Goal: Navigation & Orientation: Find specific page/section

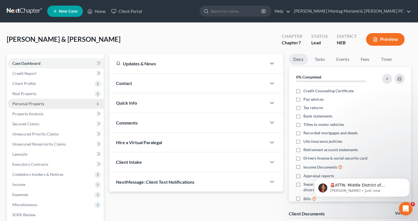
click at [38, 106] on span "Personal Property" at bounding box center [56, 104] width 96 height 10
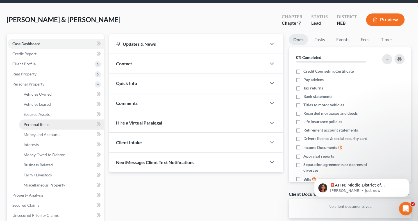
scroll to position [40, 0]
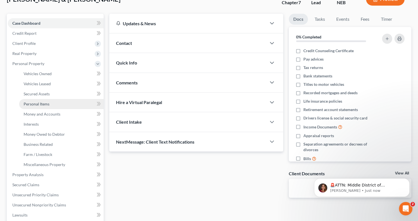
click at [28, 104] on span "Personal Items" at bounding box center [37, 104] width 26 height 5
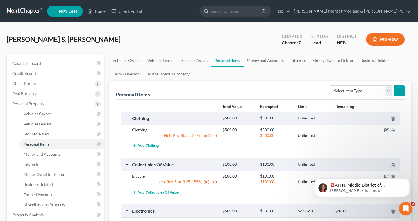
click at [301, 63] on link "Interests" at bounding box center [298, 60] width 22 height 13
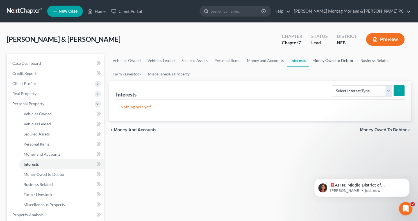
click at [334, 62] on link "Money Owed to Debtor" at bounding box center [333, 60] width 48 height 13
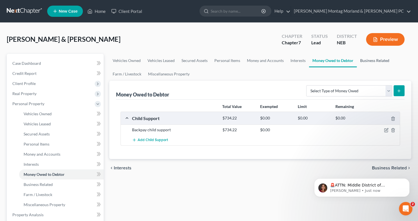
click at [378, 62] on link "Business Related" at bounding box center [375, 60] width 36 height 13
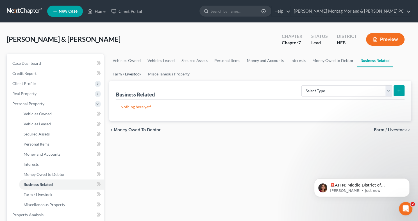
click at [126, 78] on link "Farm / Livestock" at bounding box center [126, 73] width 35 height 13
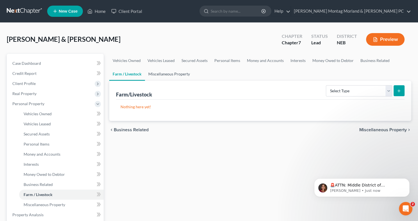
click at [159, 73] on link "Miscellaneous Property" at bounding box center [169, 73] width 48 height 13
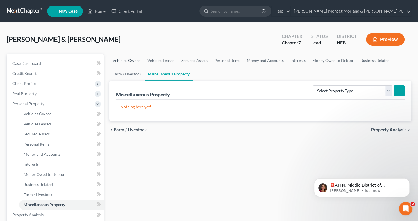
click at [118, 63] on link "Vehicles Owned" at bounding box center [126, 60] width 35 height 13
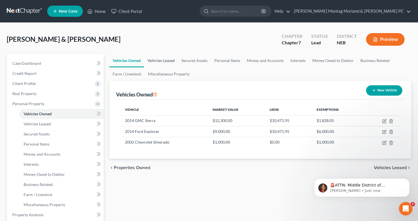
click at [163, 61] on link "Vehicles Leased" at bounding box center [161, 60] width 34 height 13
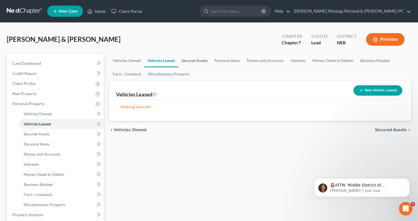
click at [190, 60] on link "Secured Assets" at bounding box center [194, 60] width 33 height 13
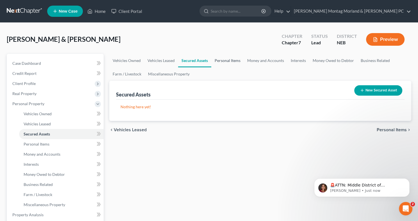
click at [227, 59] on link "Personal Items" at bounding box center [227, 60] width 33 height 13
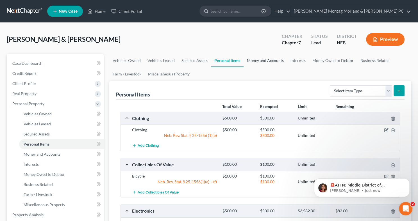
click at [256, 58] on link "Money and Accounts" at bounding box center [266, 60] width 44 height 13
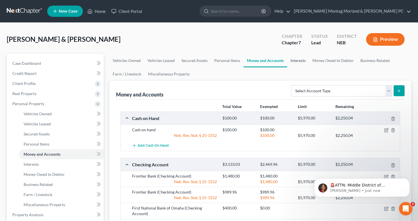
click at [300, 60] on link "Interests" at bounding box center [298, 60] width 22 height 13
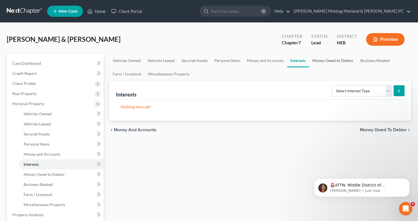
click at [325, 59] on link "Money Owed to Debtor" at bounding box center [333, 60] width 48 height 13
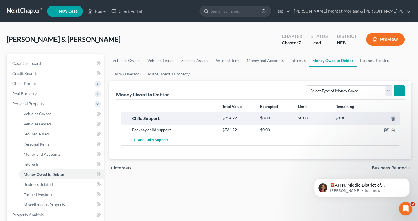
click at [369, 68] on ul "Vehicles Owned Vehicles Leased Secured Assets Personal Items Money and Accounts…" at bounding box center [260, 67] width 302 height 27
click at [134, 72] on link "Farm / Livestock" at bounding box center [126, 73] width 35 height 13
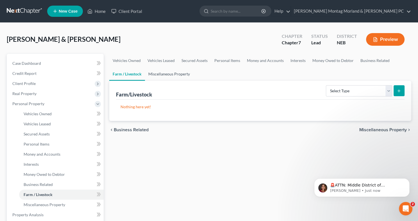
click at [173, 74] on link "Miscellaneous Property" at bounding box center [169, 73] width 48 height 13
